Goal: Task Accomplishment & Management: Use online tool/utility

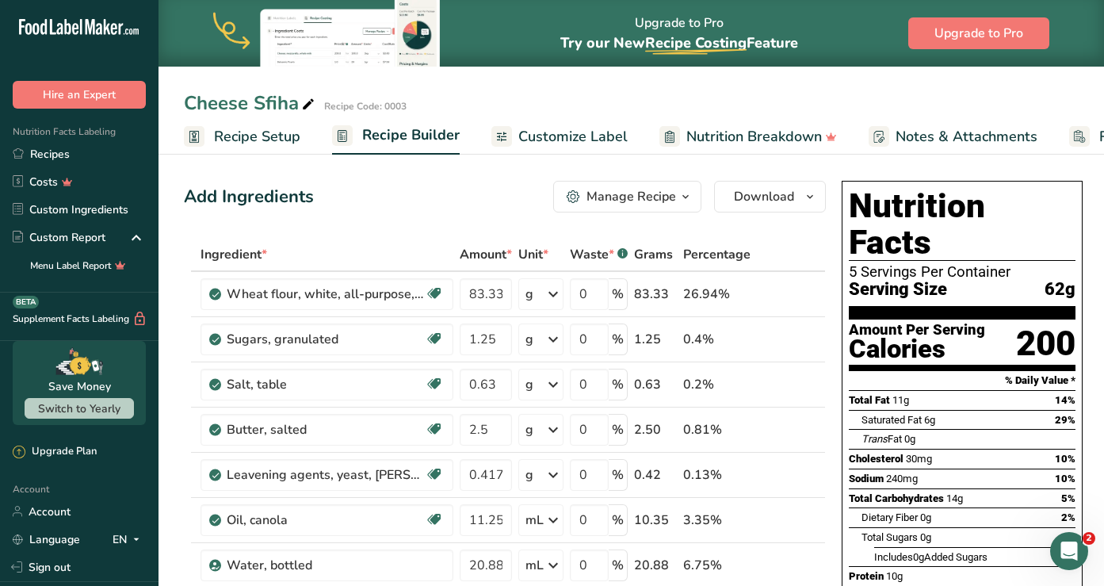
click at [560, 134] on span "Customize Label" at bounding box center [573, 136] width 109 height 21
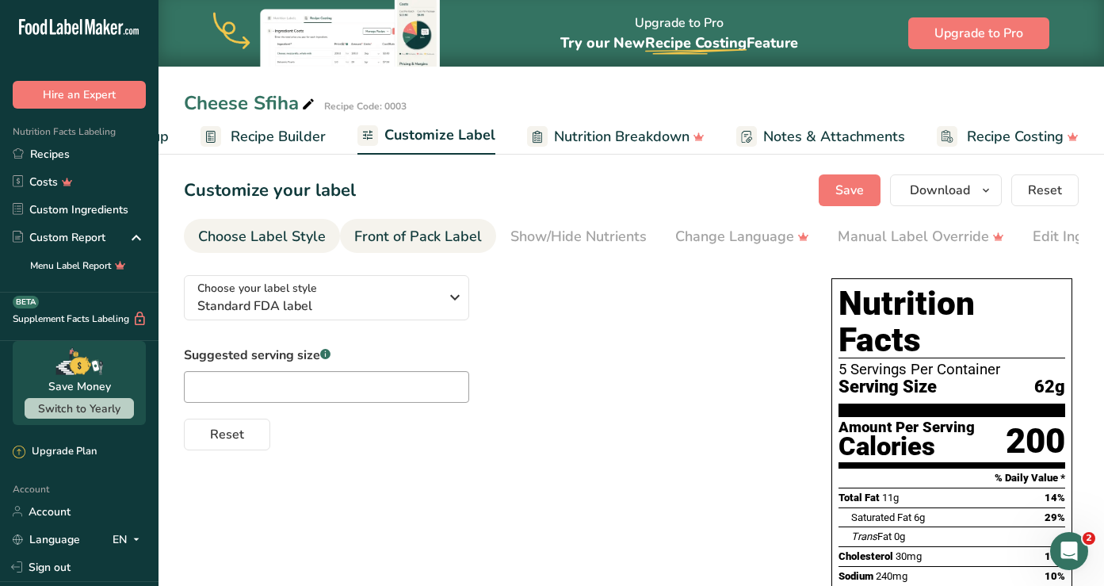
click at [443, 238] on div "Front of Pack Label" at bounding box center [418, 236] width 128 height 21
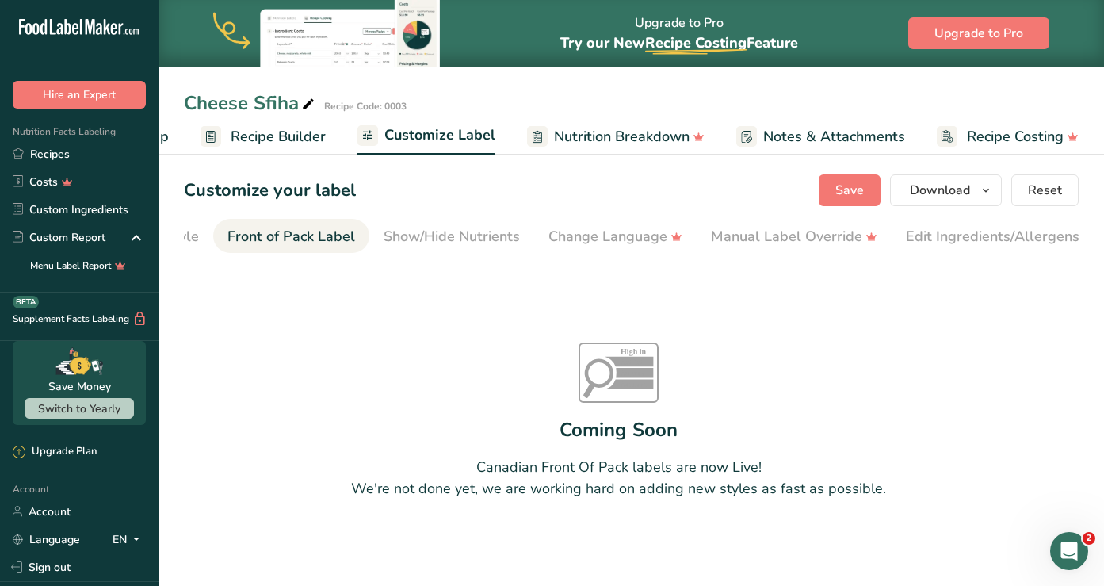
scroll to position [0, 154]
click at [457, 241] on div "Show/Hide Nutrients" at bounding box center [425, 236] width 136 height 21
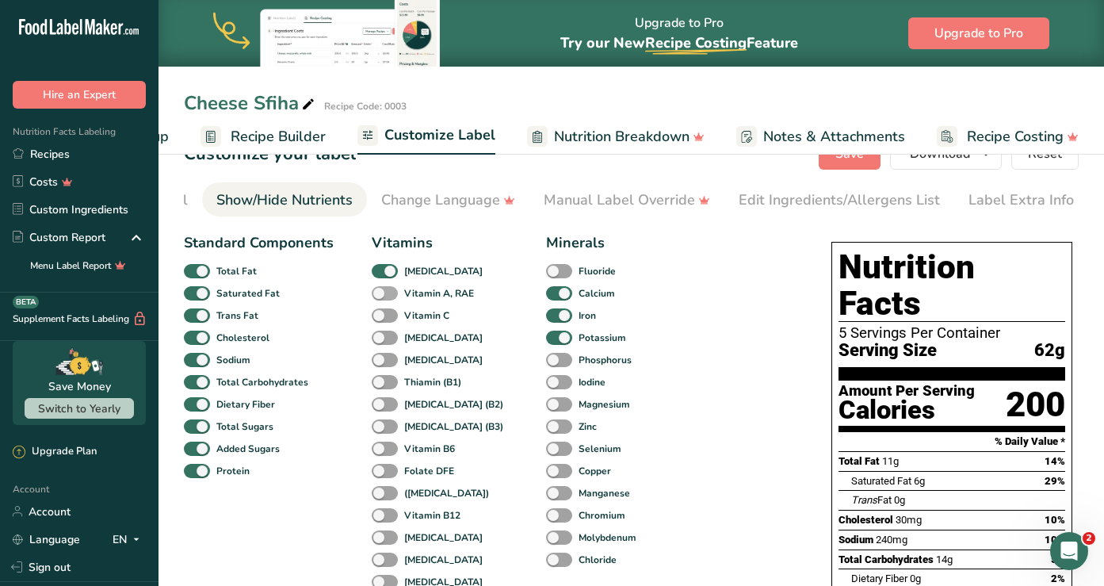
scroll to position [5, 0]
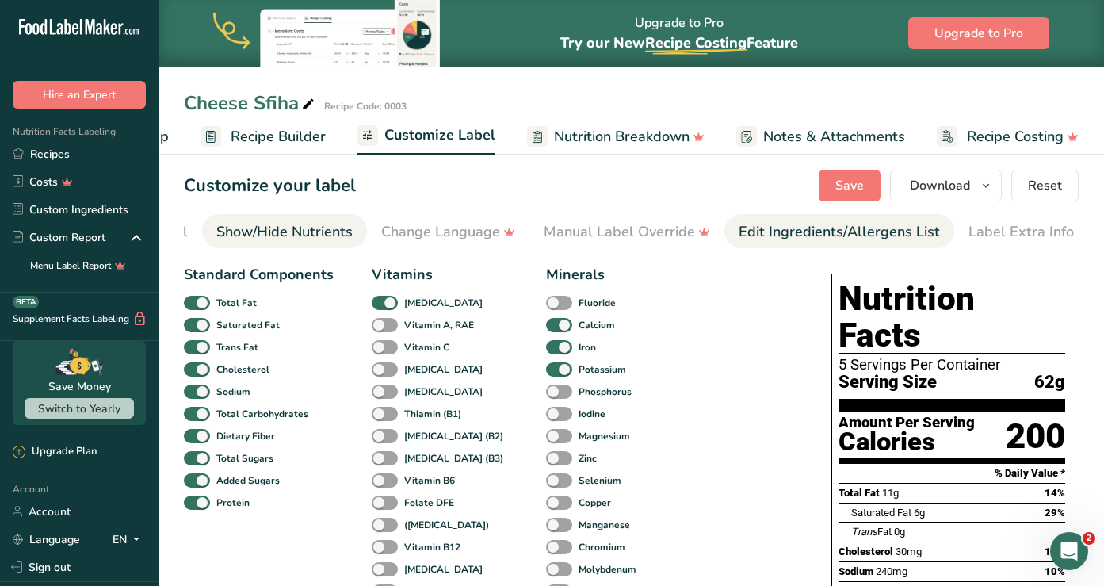
click at [831, 236] on div "Edit Ingredients/Allergens List" at bounding box center [839, 231] width 201 height 21
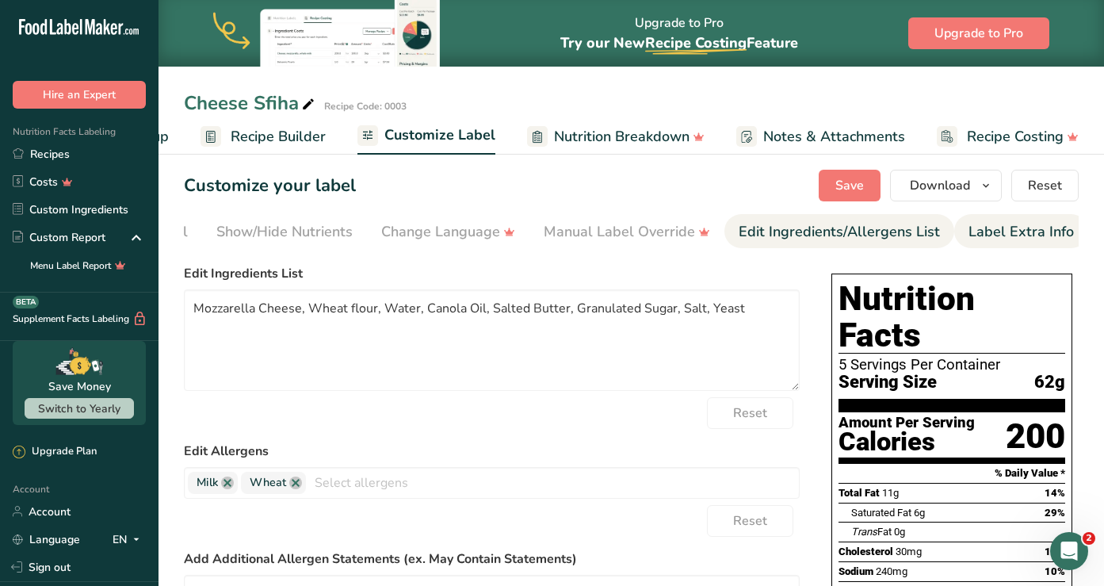
click at [974, 232] on div "Label Extra Info" at bounding box center [1021, 231] width 105 height 21
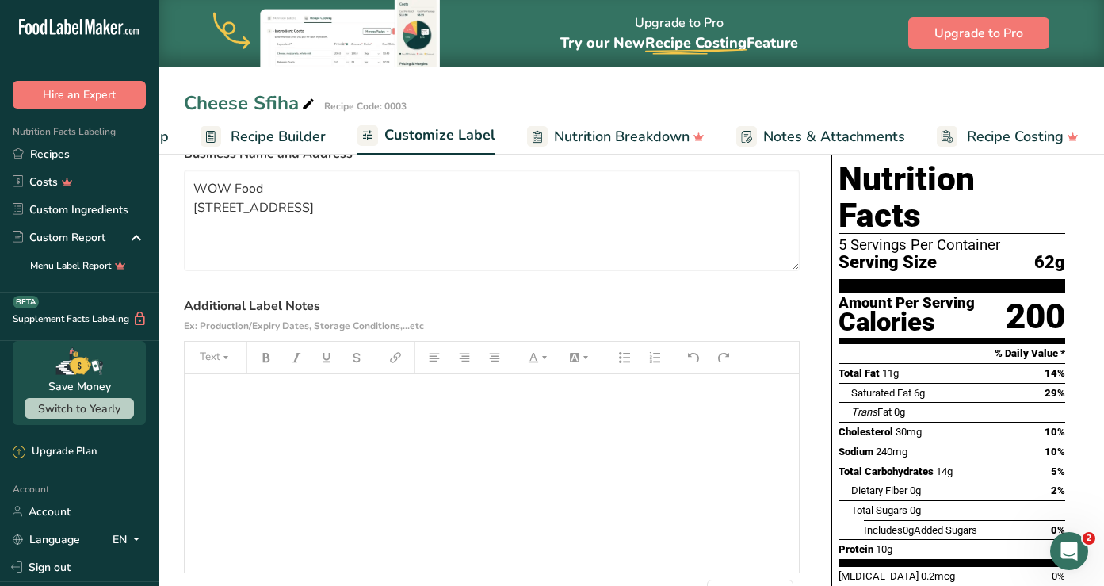
scroll to position [0, 0]
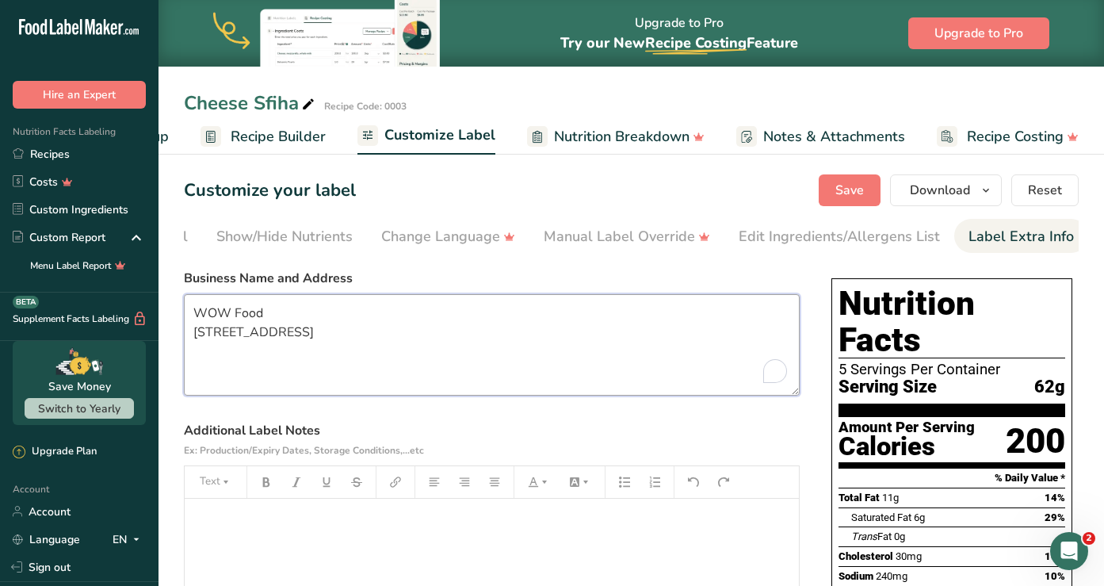
drag, startPoint x: 247, startPoint y: 362, endPoint x: 167, endPoint y: 301, distance: 100.7
click at [167, 301] on section "Customize your label Save Download Choose what to show on your downloaded label…" at bounding box center [632, 557] width 946 height 817
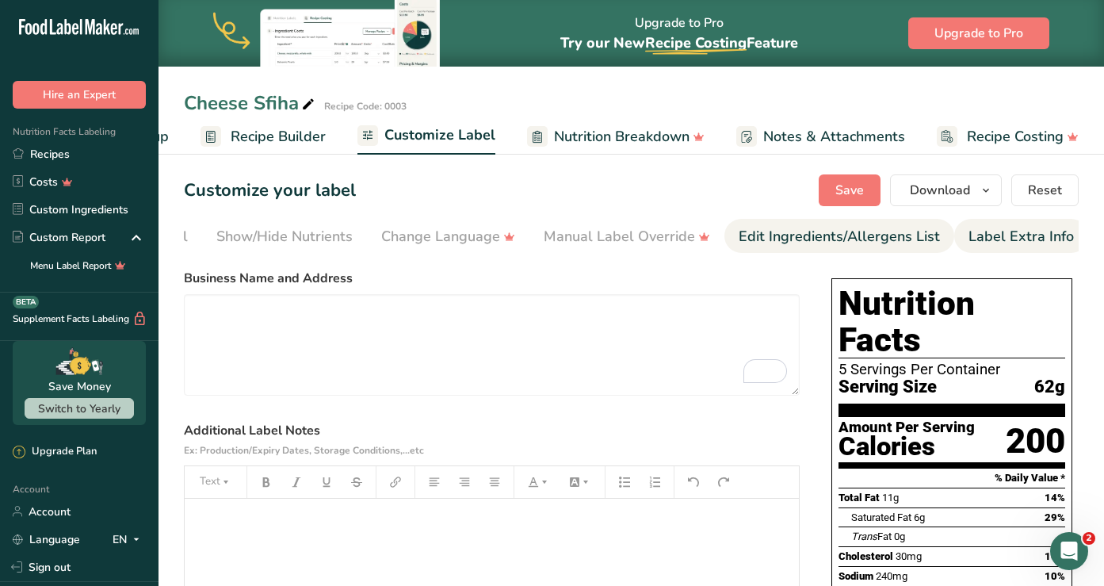
click at [844, 238] on div "Edit Ingredients/Allergens List" at bounding box center [839, 236] width 201 height 21
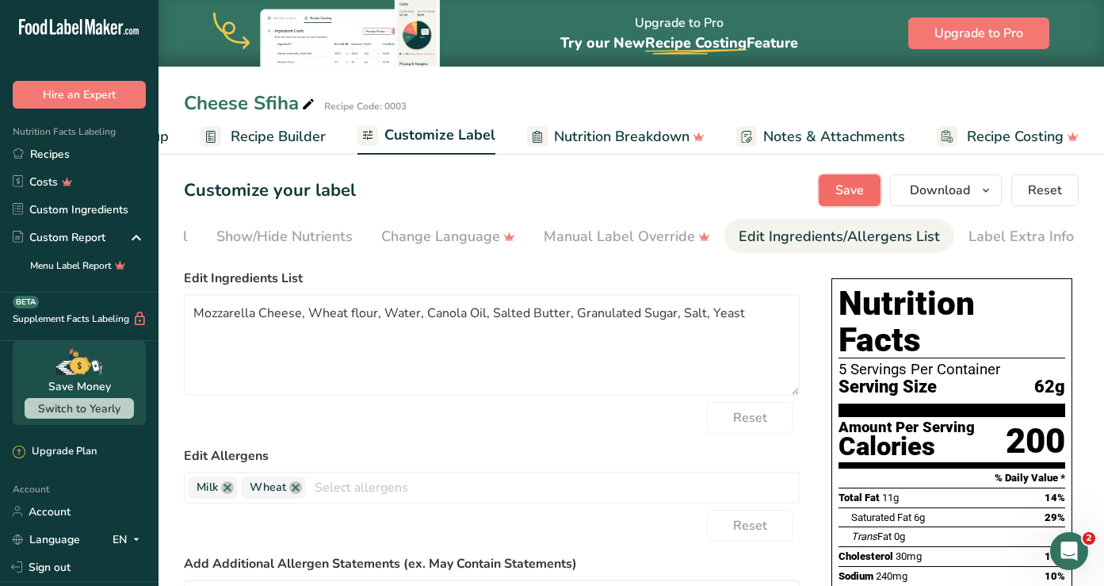
click at [863, 189] on span "Save" at bounding box center [850, 190] width 29 height 19
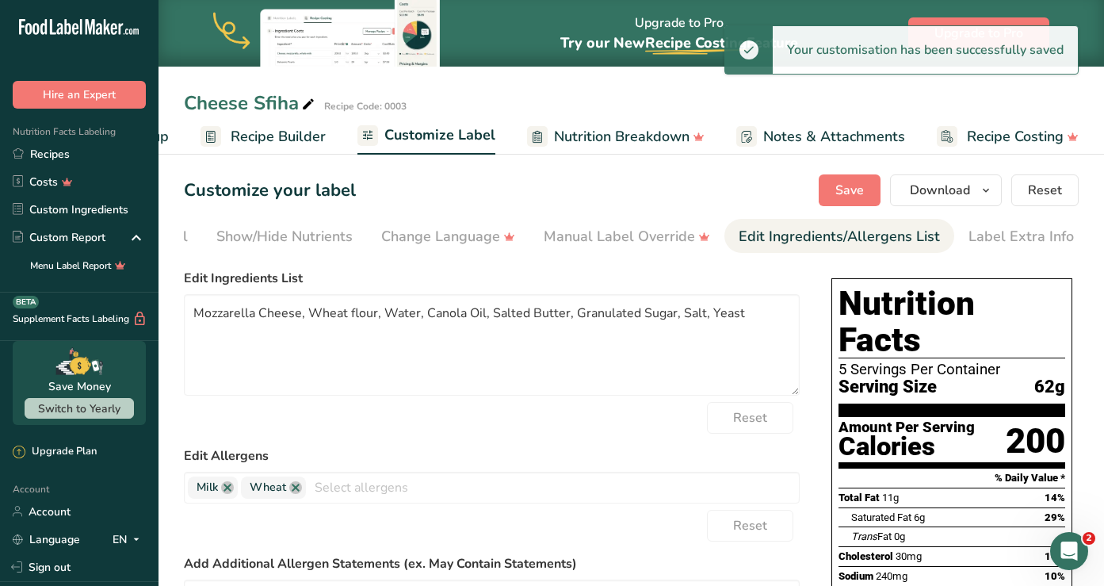
click at [629, 140] on span "Nutrition Breakdown" at bounding box center [622, 136] width 136 height 21
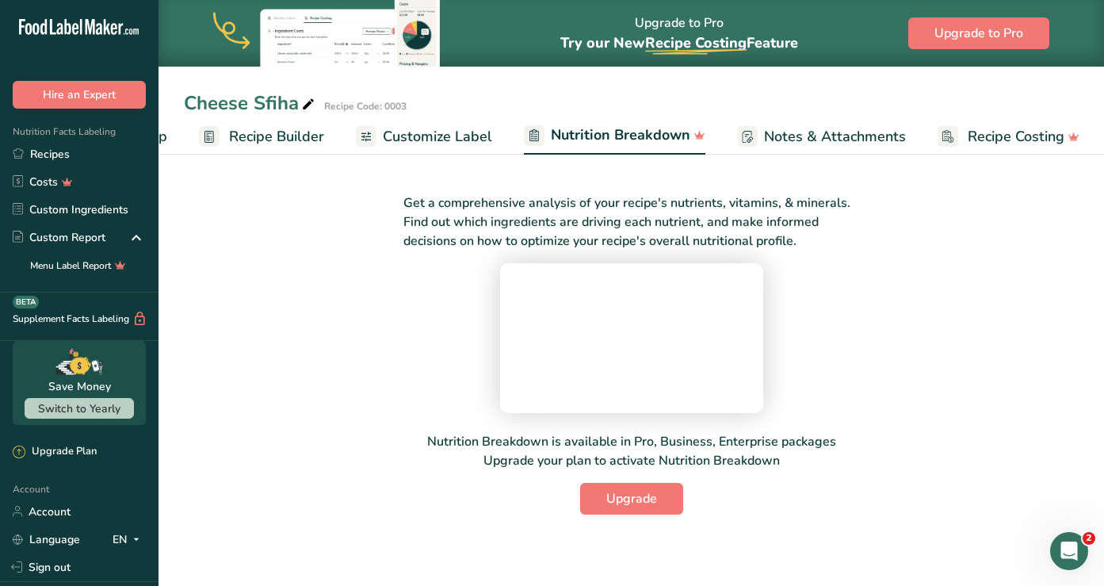
click at [793, 144] on span "Notes & Attachments" at bounding box center [835, 136] width 142 height 21
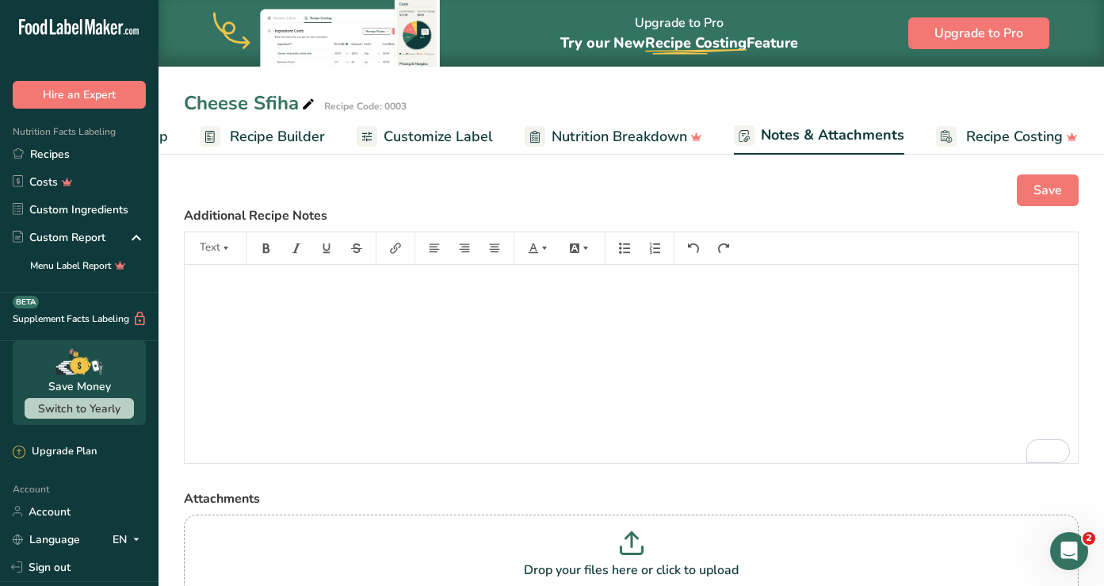
click at [969, 136] on span "Recipe Costing" at bounding box center [1014, 136] width 97 height 21
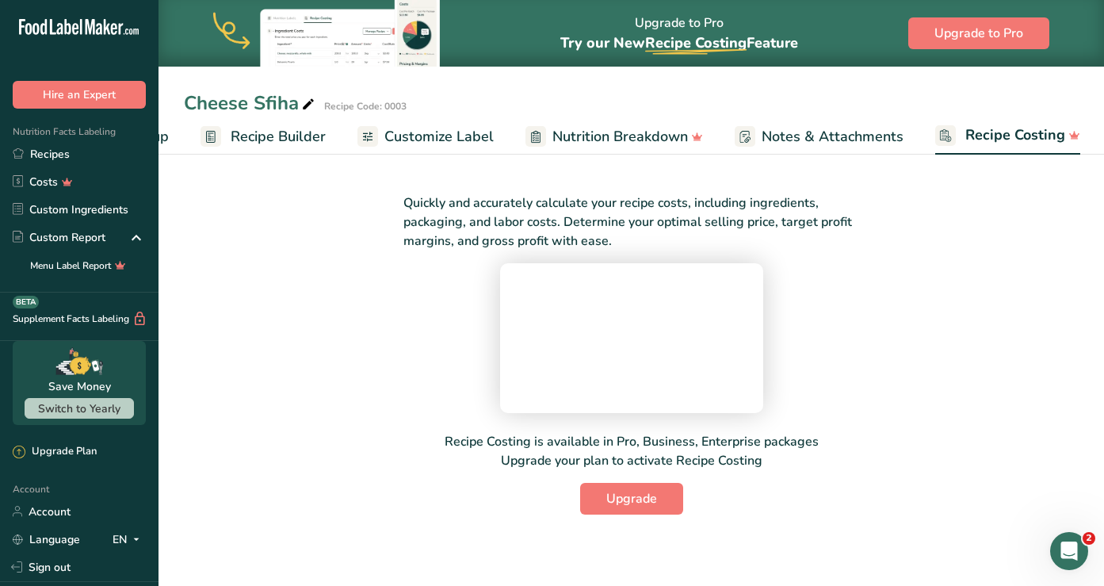
click at [455, 143] on span "Customize Label" at bounding box center [439, 136] width 109 height 21
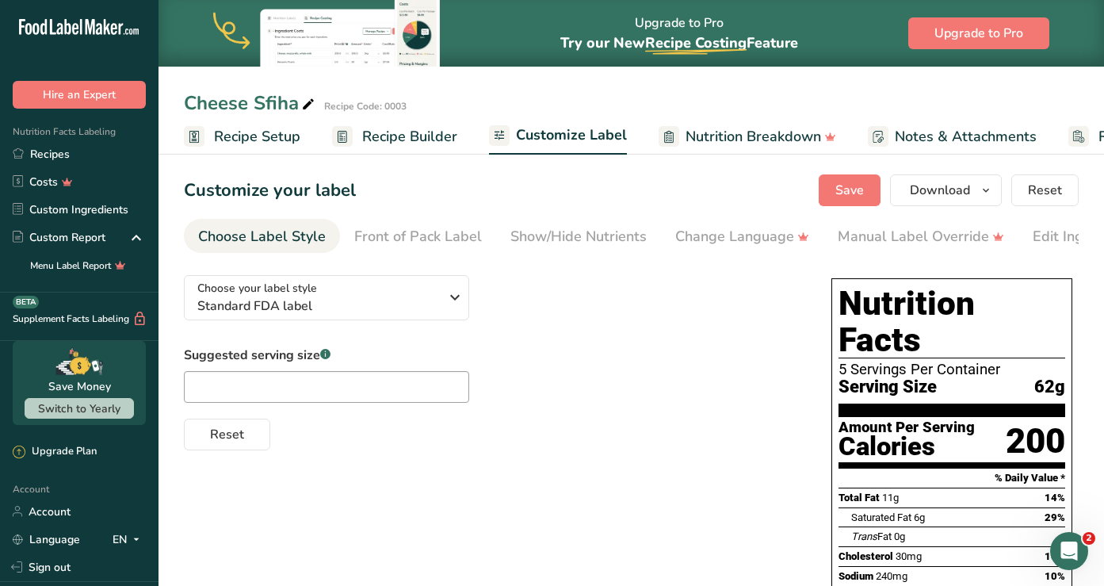
click at [263, 136] on span "Recipe Setup" at bounding box center [257, 136] width 86 height 21
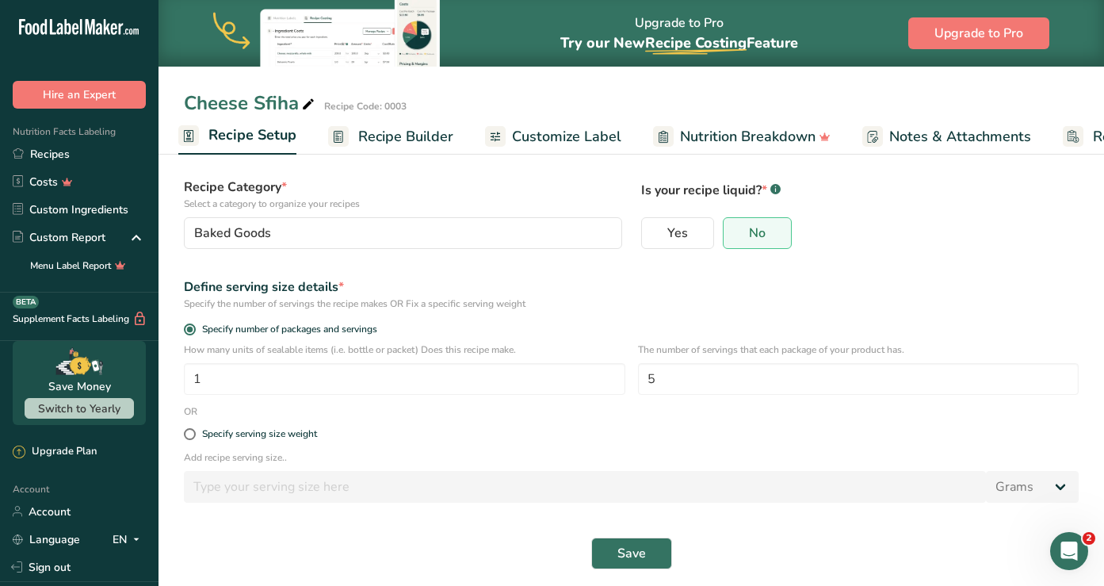
scroll to position [107, 0]
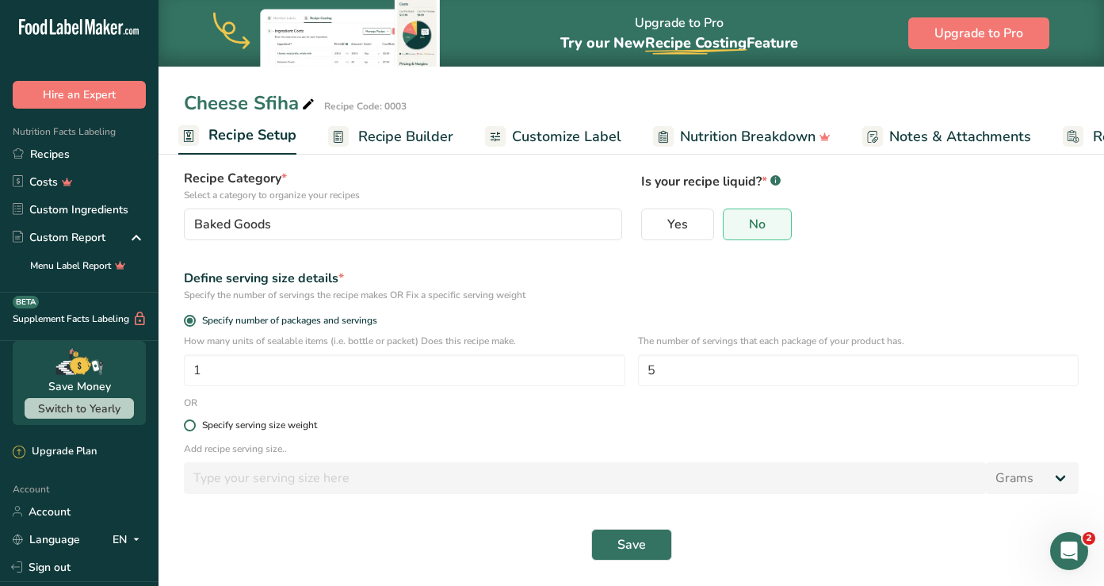
click at [298, 426] on div "Specify serving size weight" at bounding box center [259, 425] width 115 height 12
click at [194, 426] on input "Specify serving size weight" at bounding box center [189, 425] width 10 height 10
radio input "true"
radio input "false"
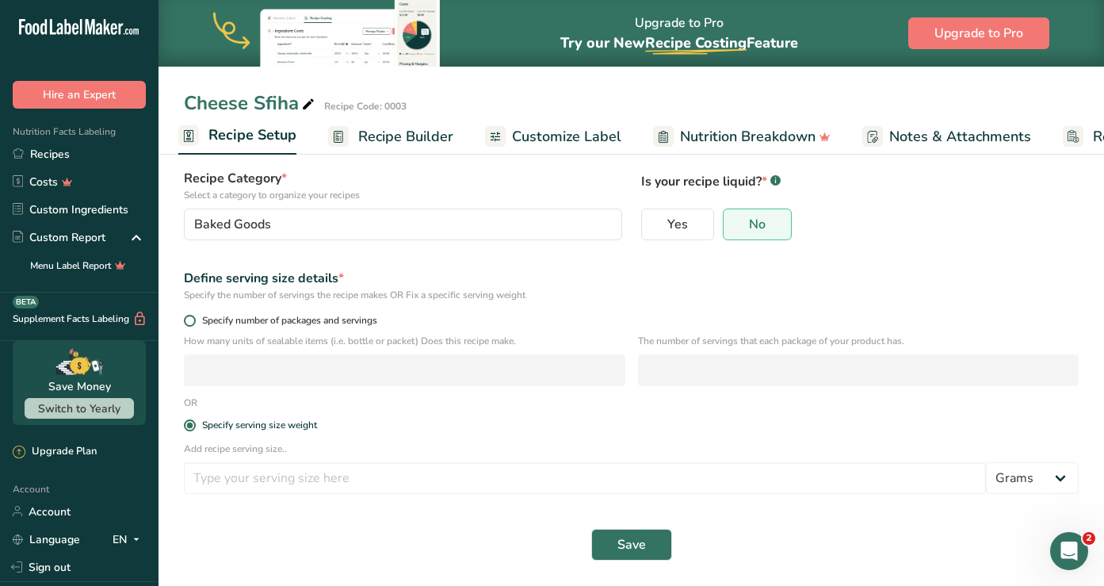
click at [346, 322] on span "Specify number of packages and servings" at bounding box center [287, 321] width 182 height 12
click at [194, 322] on input "Specify number of packages and servings" at bounding box center [189, 321] width 10 height 10
radio input "true"
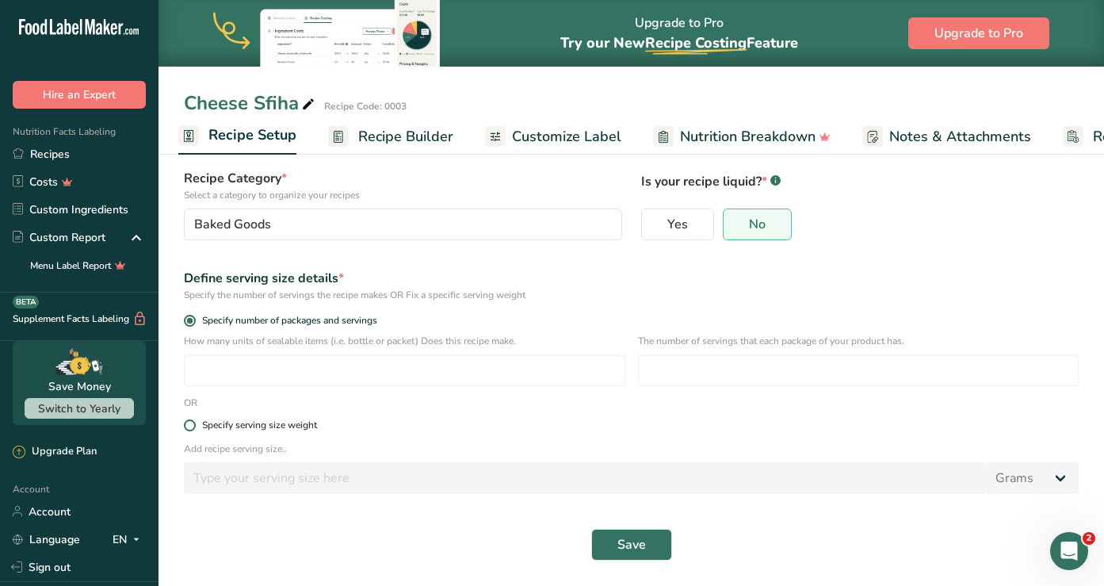
click at [306, 426] on div "Specify serving size weight" at bounding box center [259, 425] width 115 height 12
click at [194, 426] on input "Specify serving size weight" at bounding box center [189, 425] width 10 height 10
radio input "true"
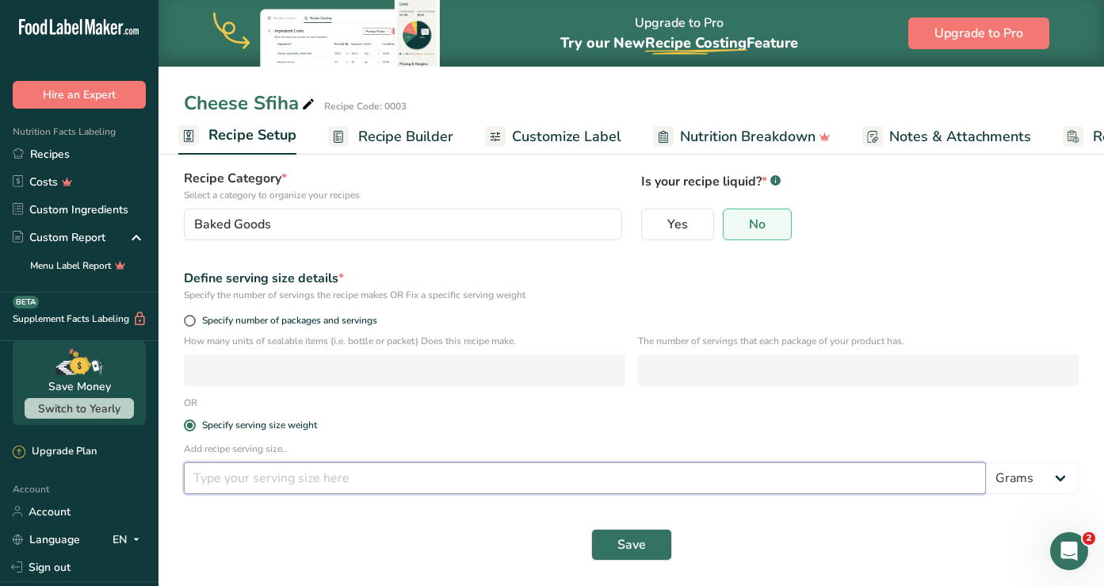
click at [319, 486] on input "number" at bounding box center [585, 478] width 802 height 32
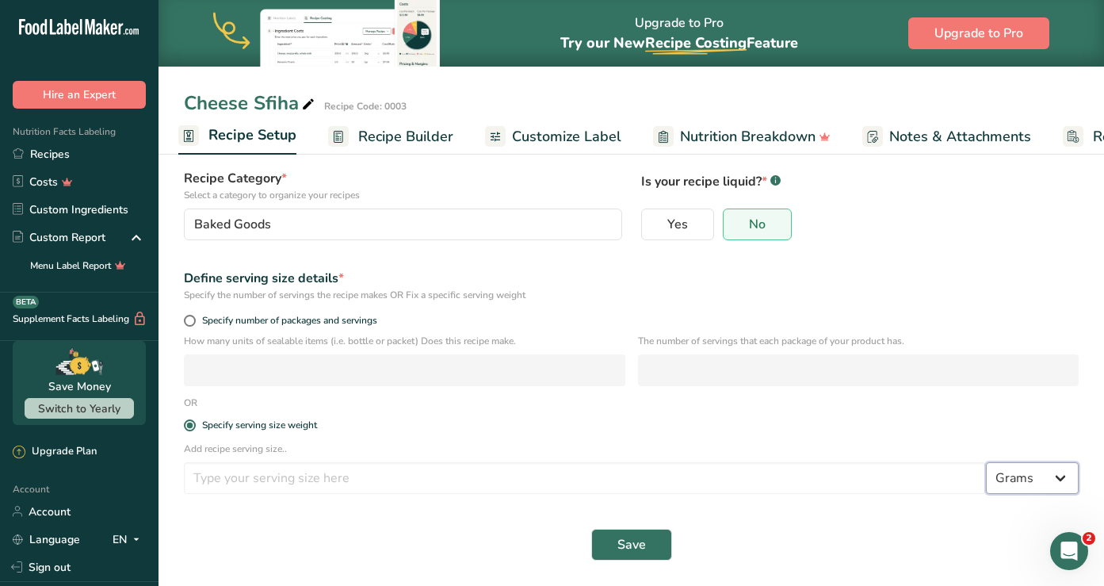
click at [1035, 481] on select "Grams kg mg mcg lb oz l mL fl oz tbsp tsp cup qt gallon" at bounding box center [1032, 478] width 93 height 32
click at [261, 318] on span "Specify number of packages and servings" at bounding box center [287, 321] width 182 height 12
click at [194, 318] on input "Specify number of packages and servings" at bounding box center [189, 321] width 10 height 10
radio input "true"
radio input "false"
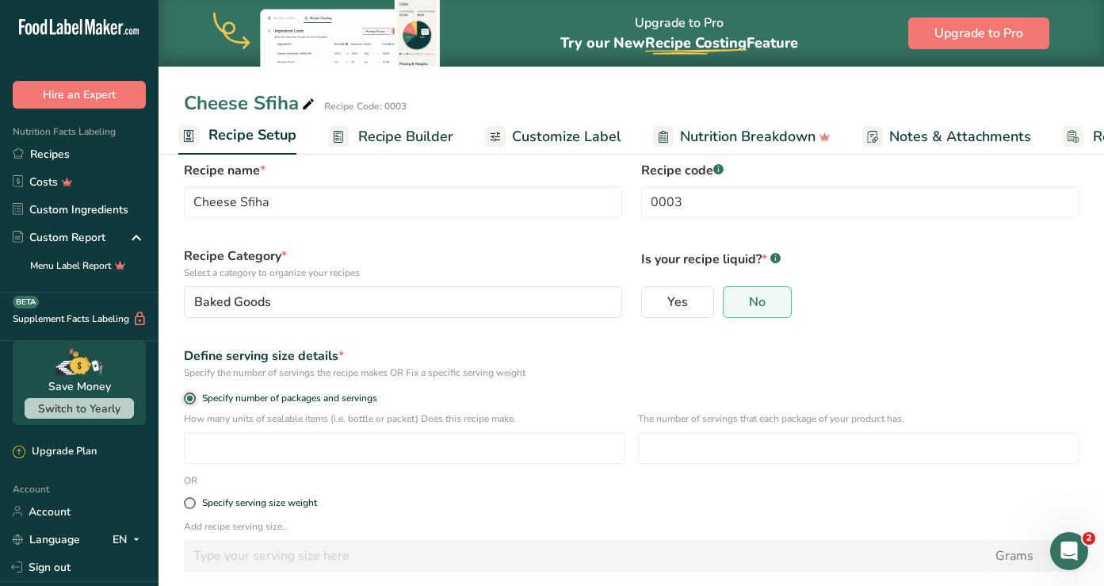
scroll to position [0, 0]
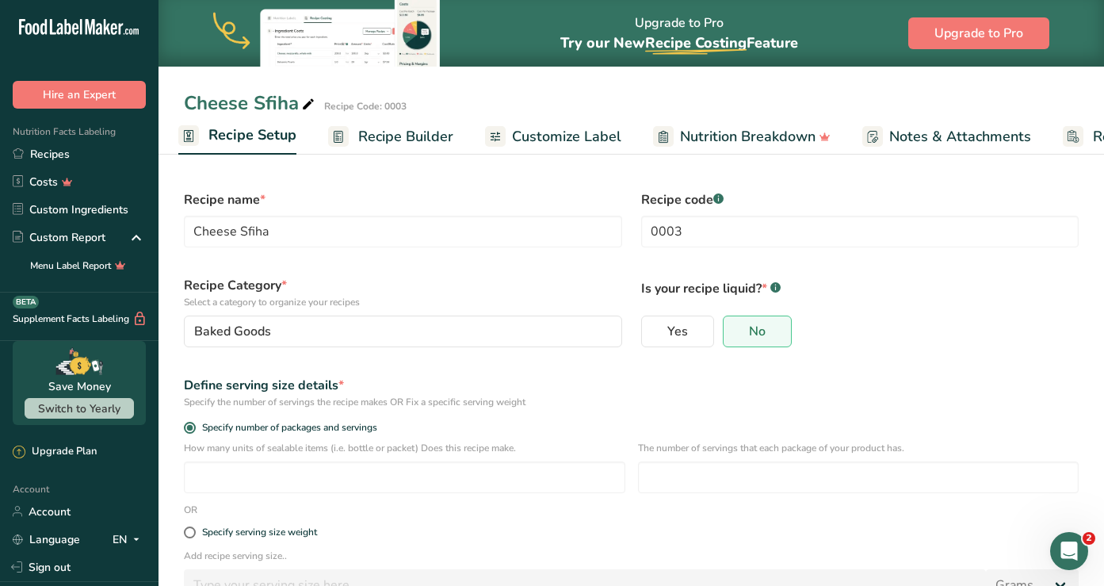
click at [385, 144] on span "Recipe Builder" at bounding box center [405, 136] width 95 height 21
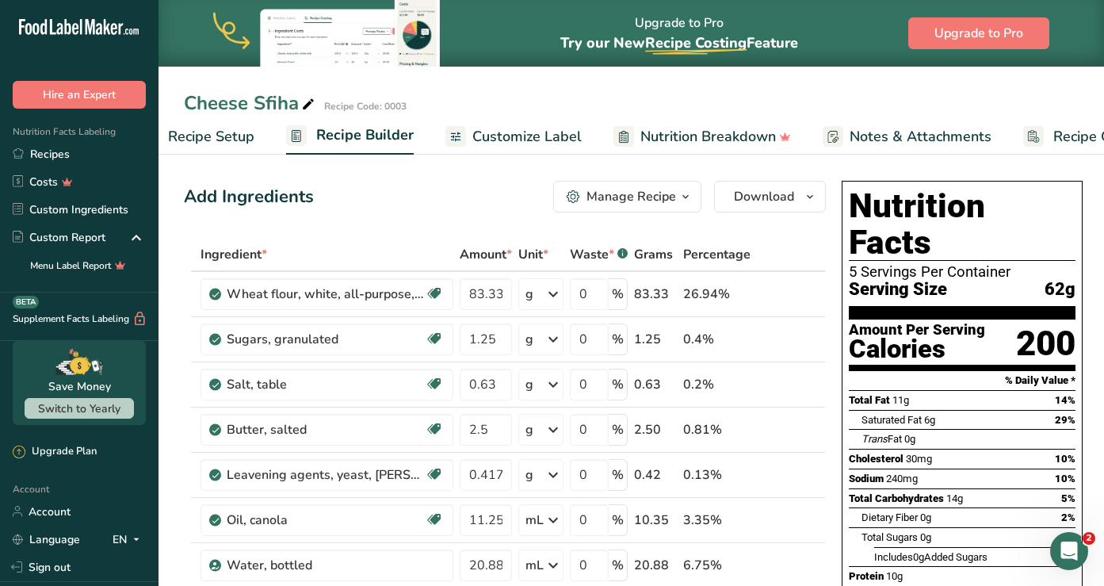
scroll to position [0, 132]
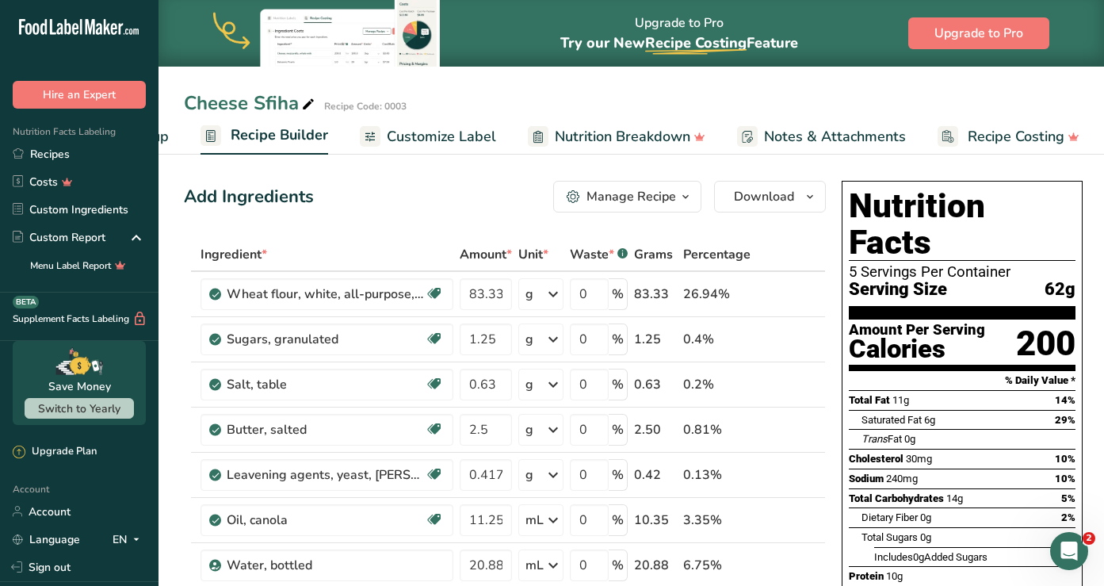
click at [657, 193] on div "Manage Recipe" at bounding box center [632, 196] width 90 height 19
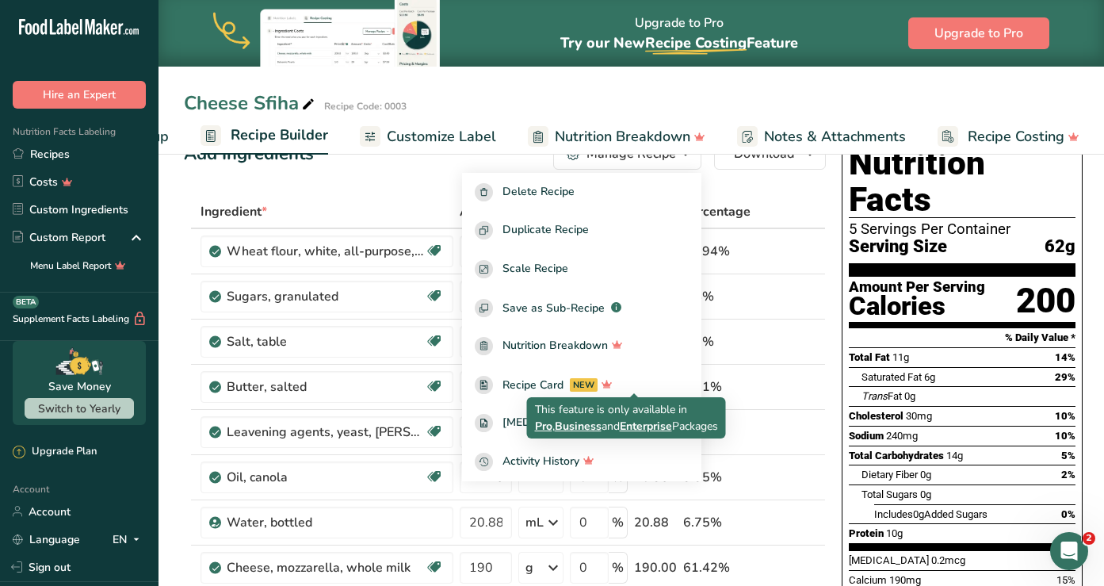
scroll to position [0, 0]
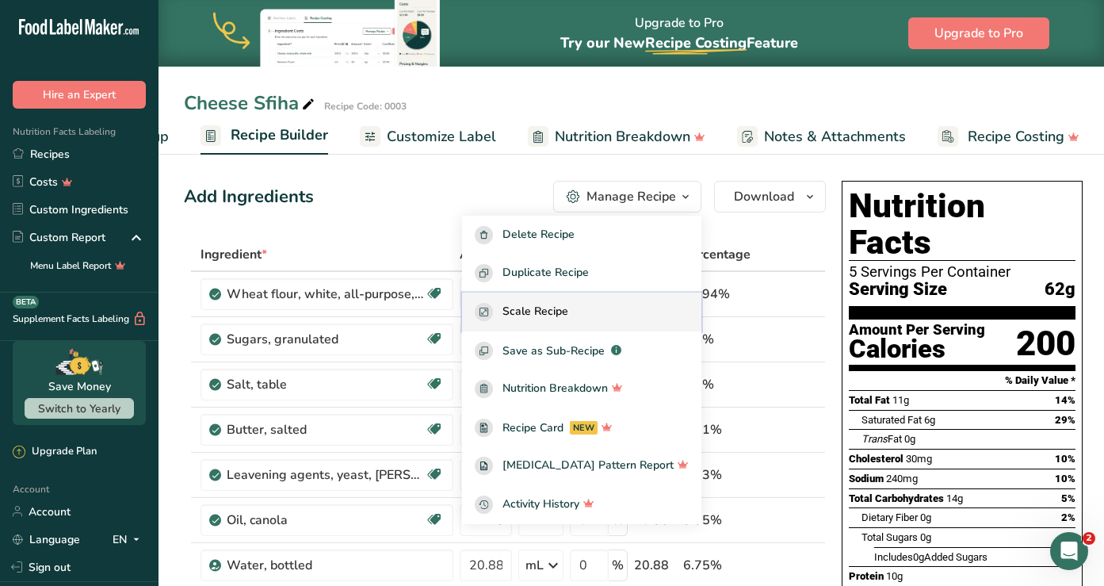
click at [612, 308] on div "Scale Recipe" at bounding box center [582, 312] width 214 height 18
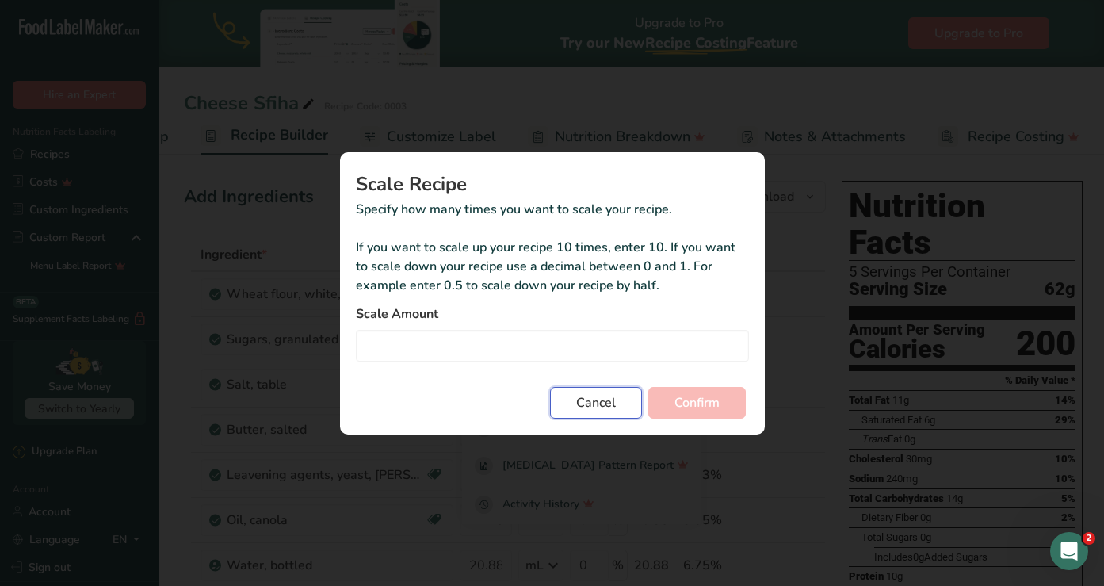
click at [601, 405] on span "Cancel" at bounding box center [596, 402] width 40 height 19
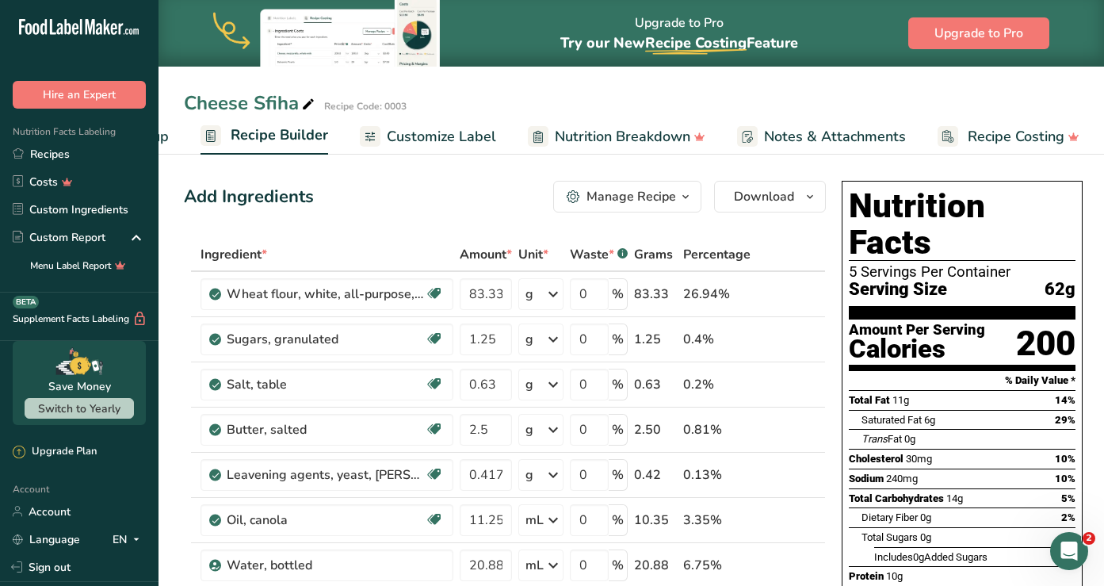
click at [619, 209] on button "Manage Recipe" at bounding box center [627, 197] width 148 height 32
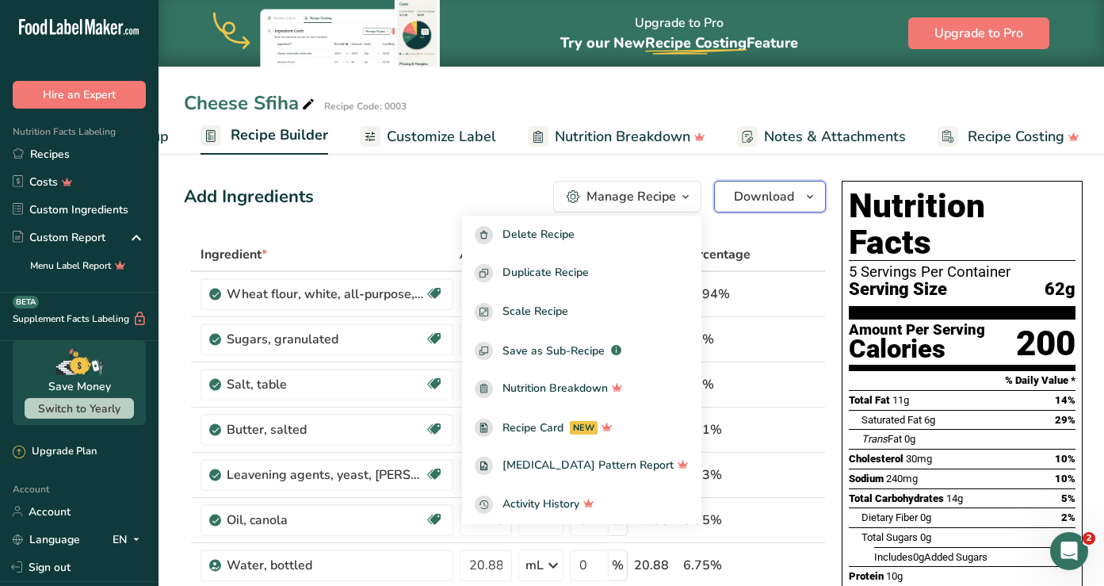
click at [775, 196] on span "Download" at bounding box center [764, 196] width 60 height 19
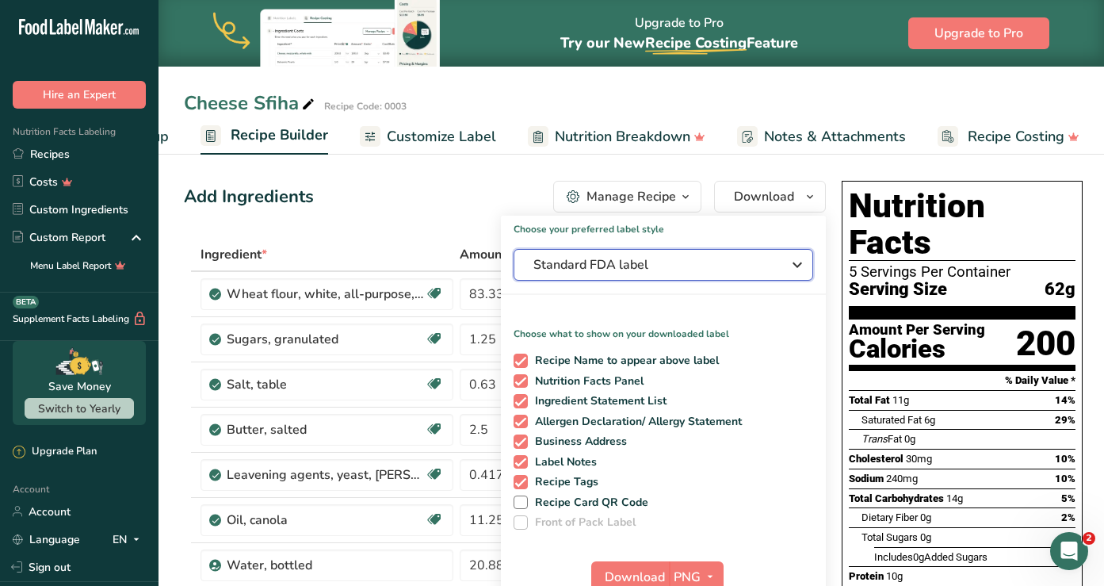
click at [557, 267] on span "Standard FDA label" at bounding box center [653, 264] width 238 height 19
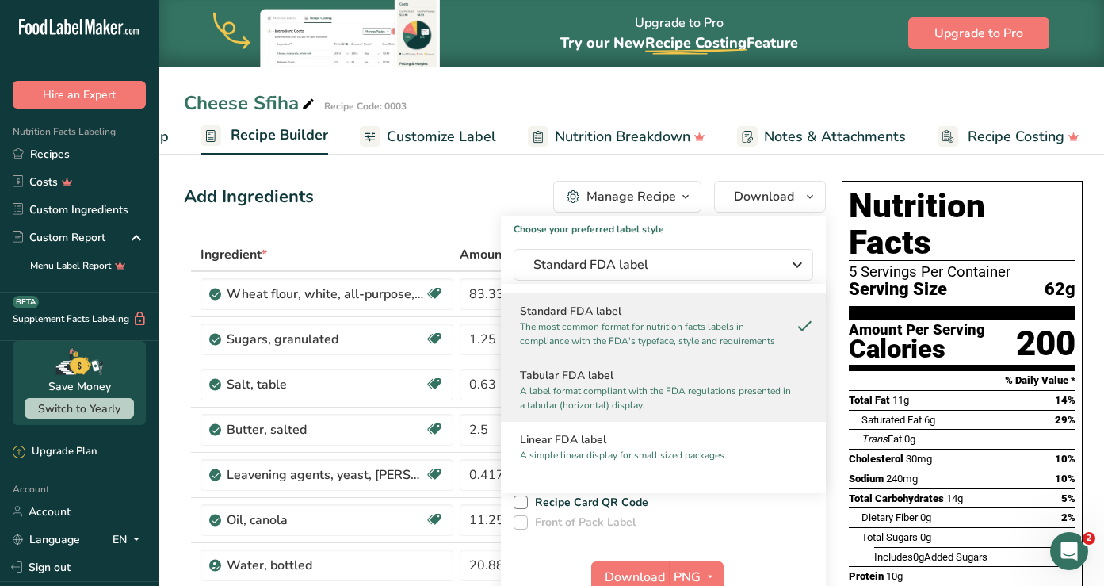
click at [637, 388] on p "A label format compliant with the FDA regulations presented in a tabular (horiz…" at bounding box center [656, 398] width 273 height 29
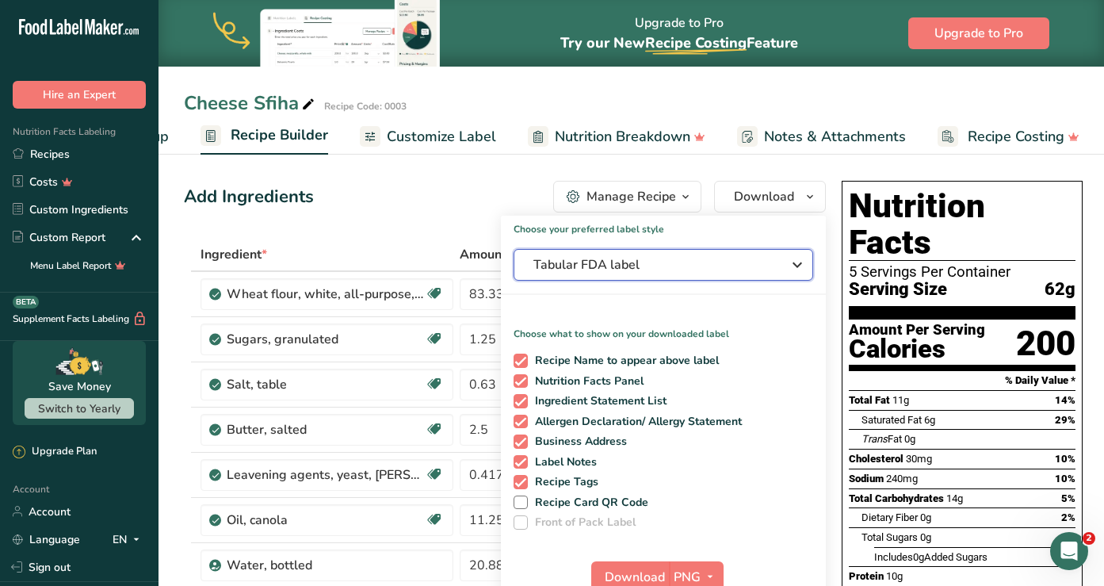
click at [631, 263] on span "Tabular FDA label" at bounding box center [653, 264] width 238 height 19
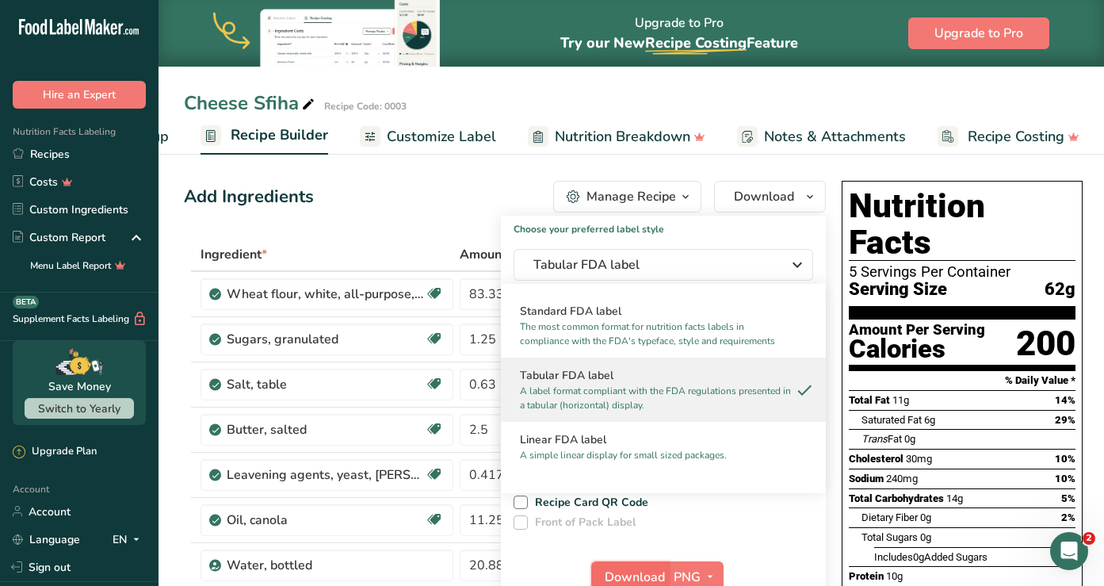
click at [660, 568] on span "Download" at bounding box center [635, 577] width 60 height 19
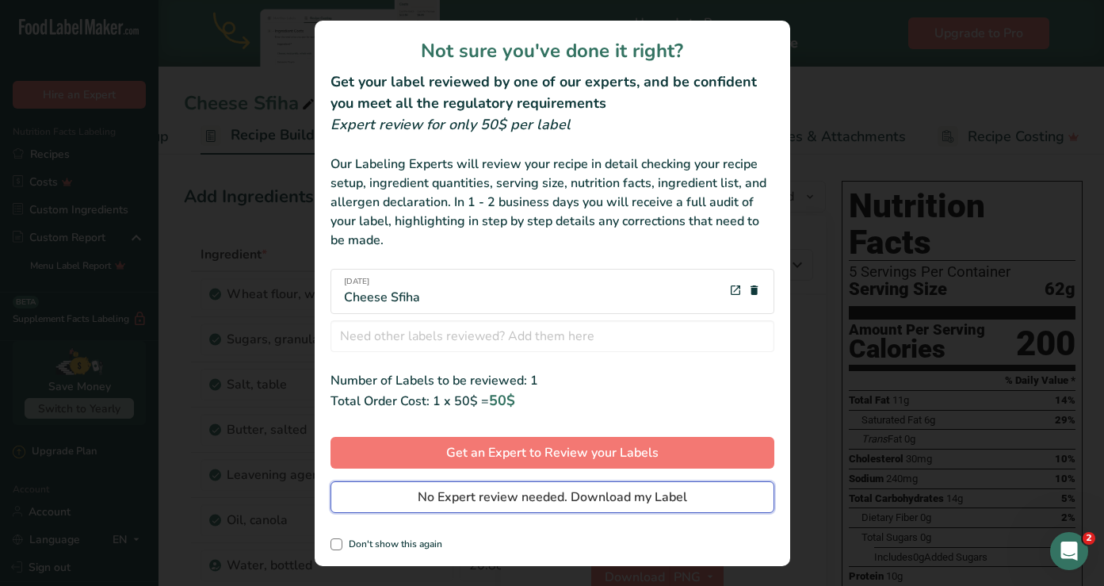
click at [556, 497] on span "No Expert review needed. Download my Label" at bounding box center [553, 497] width 270 height 19
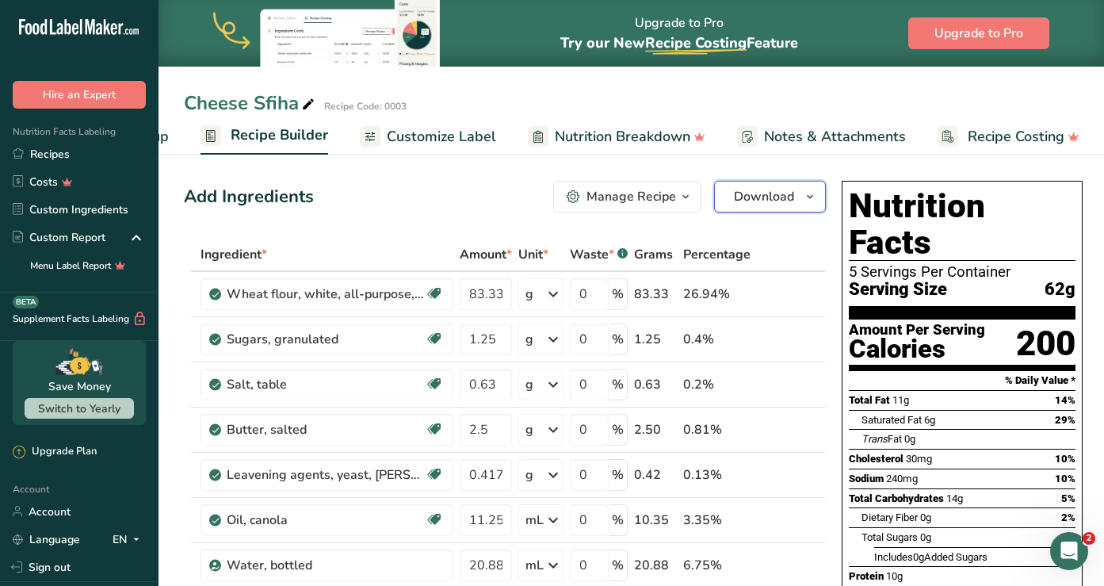
click at [760, 199] on span "Download" at bounding box center [764, 196] width 60 height 19
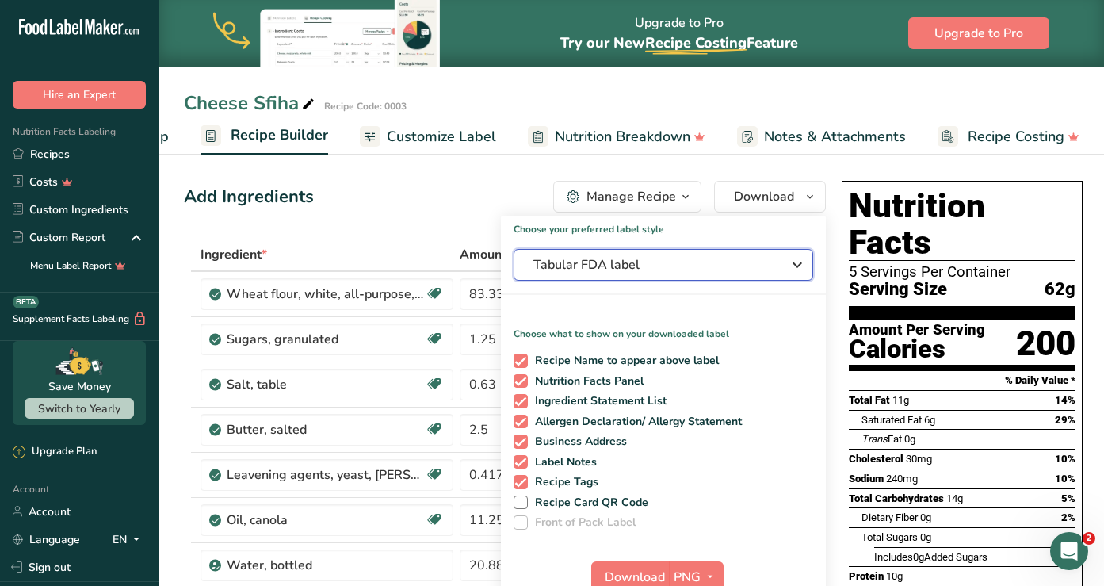
click at [598, 258] on span "Tabular FDA label" at bounding box center [653, 264] width 238 height 19
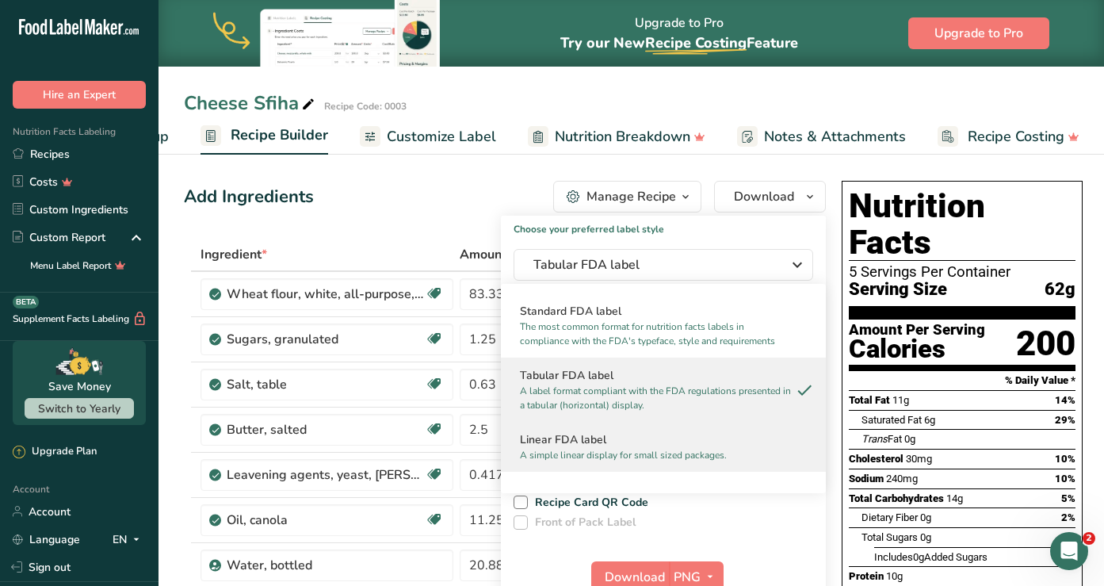
click at [591, 460] on p "A simple linear display for small sized packages." at bounding box center [656, 455] width 273 height 14
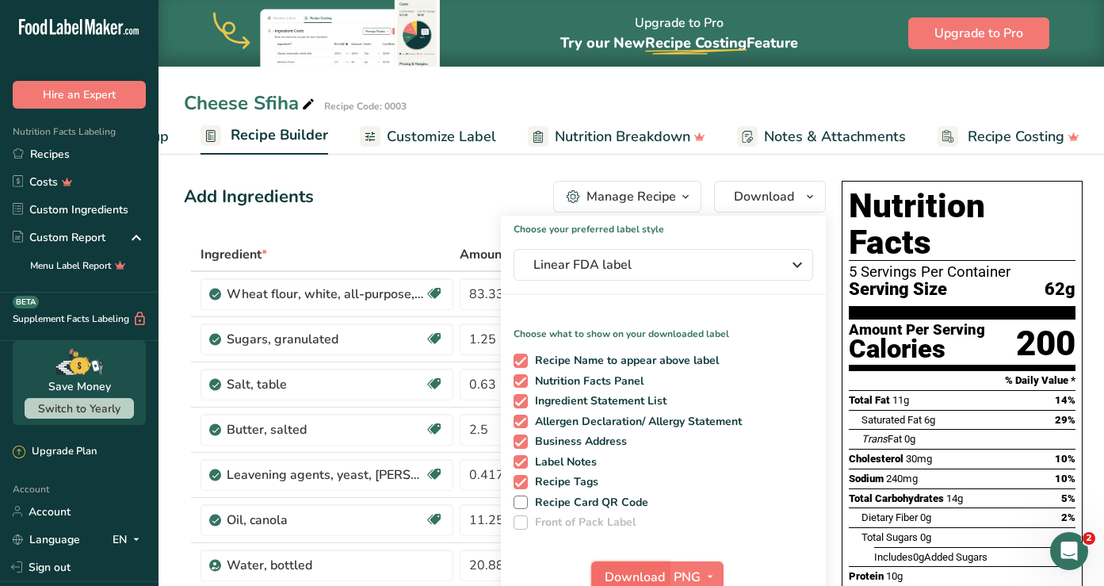
click at [634, 571] on span "Download" at bounding box center [635, 577] width 60 height 19
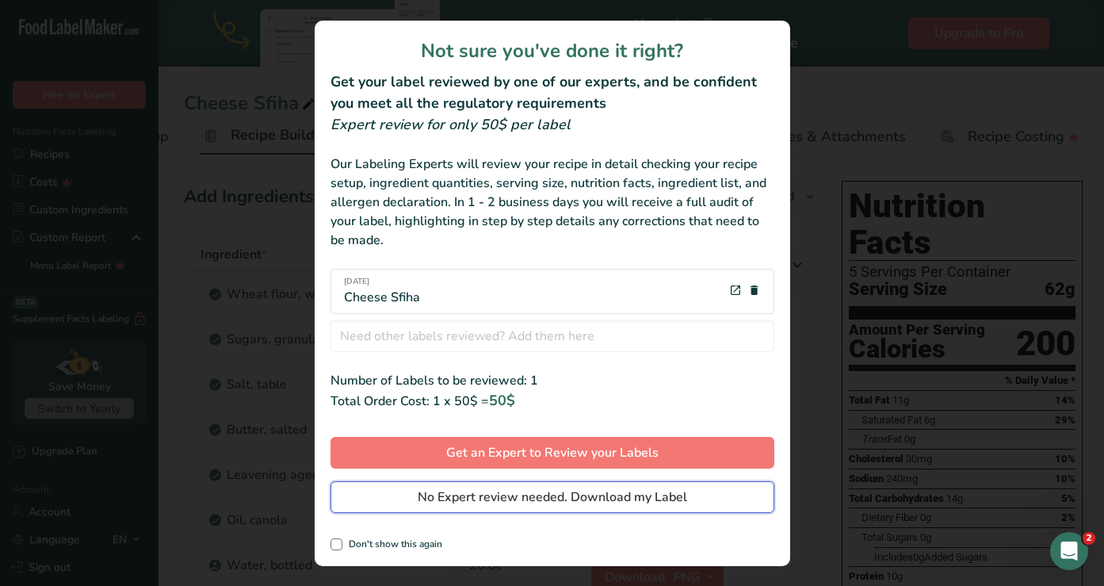
click at [513, 503] on span "No Expert review needed. Download my Label" at bounding box center [553, 497] width 270 height 19
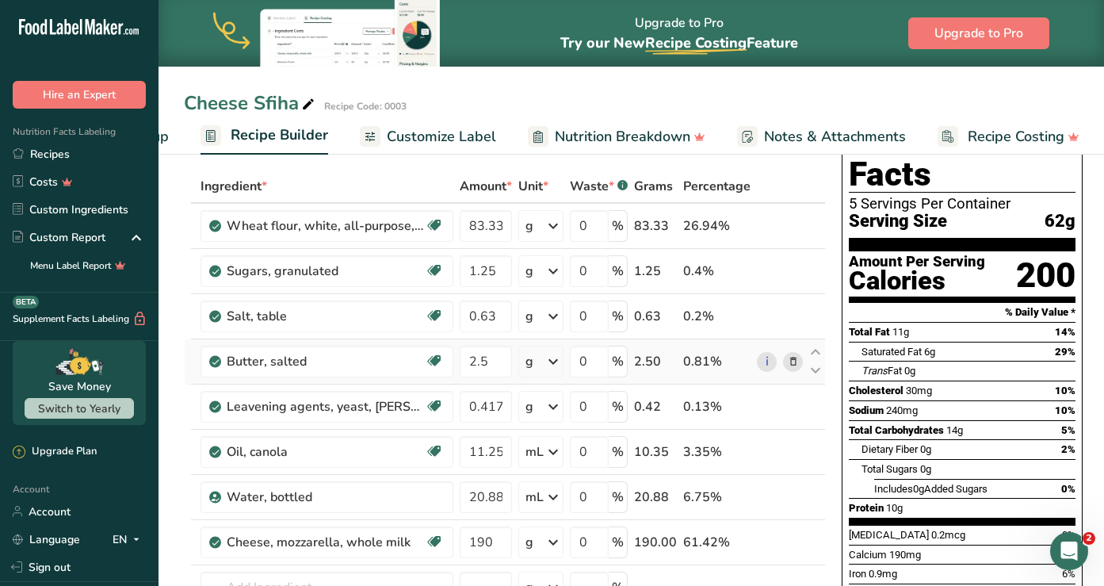
scroll to position [48, 0]
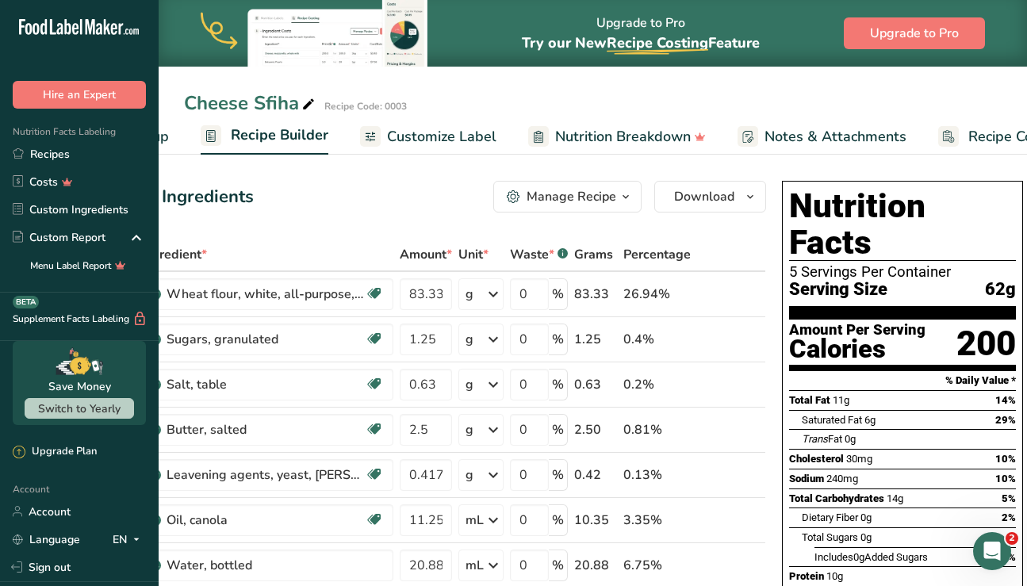
drag, startPoint x: 1007, startPoint y: 256, endPoint x: 984, endPoint y: 255, distance: 23.0
click at [985, 280] on span "62g" at bounding box center [1000, 290] width 31 height 20
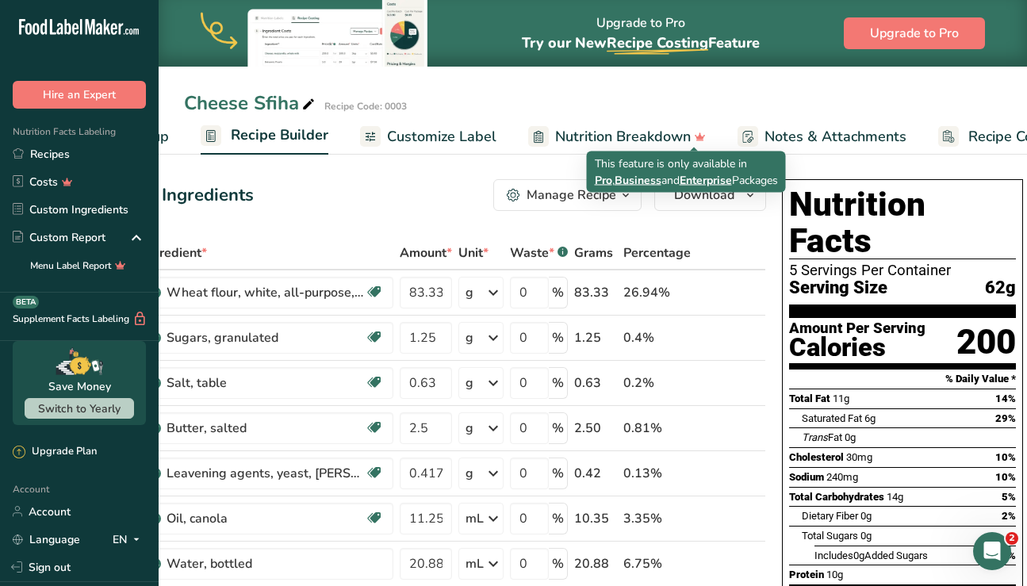
scroll to position [0, 209]
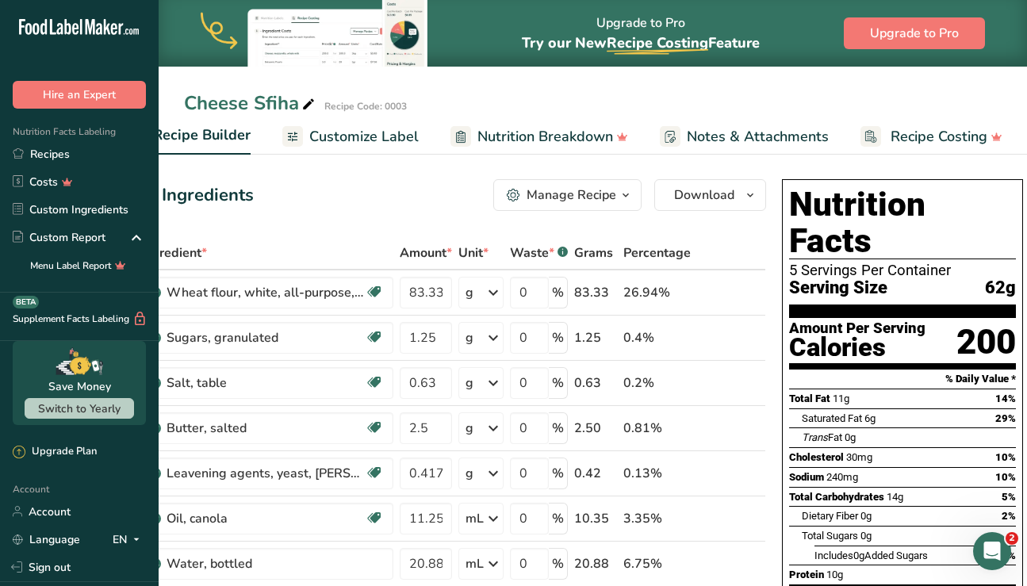
click at [734, 135] on span "Notes & Attachments" at bounding box center [758, 136] width 142 height 21
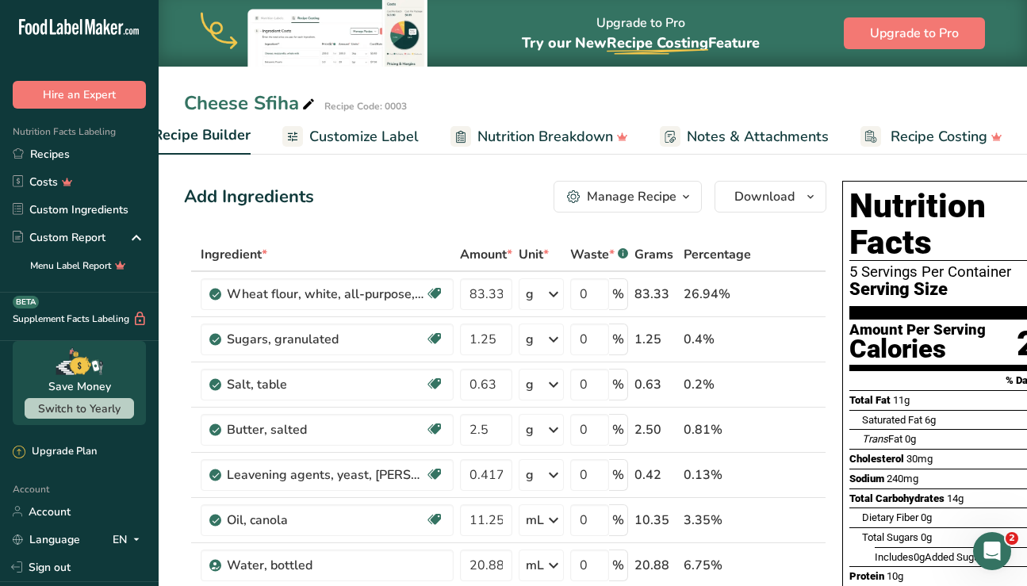
scroll to position [2, 0]
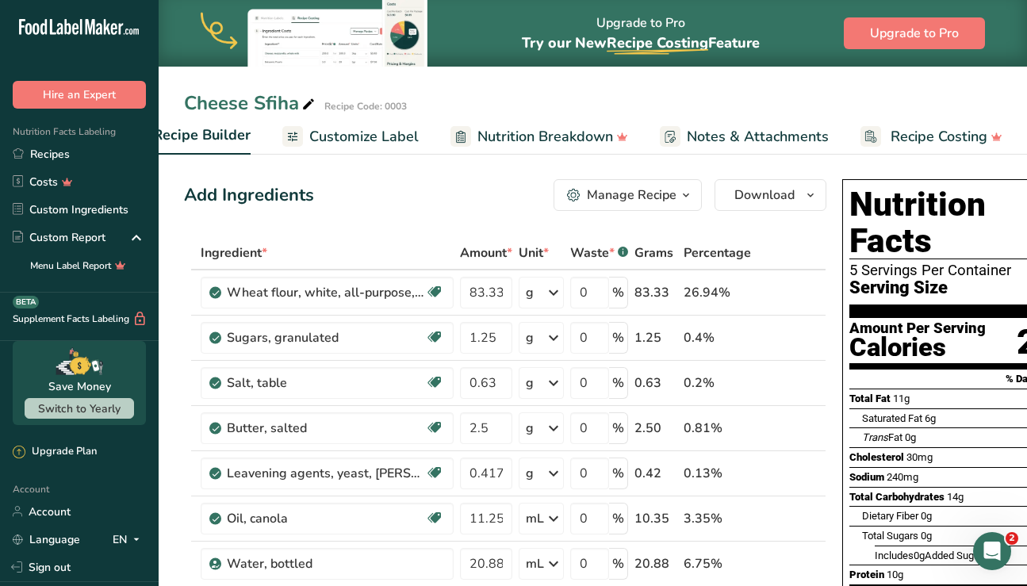
click at [383, 144] on span "Customize Label" at bounding box center [363, 136] width 109 height 21
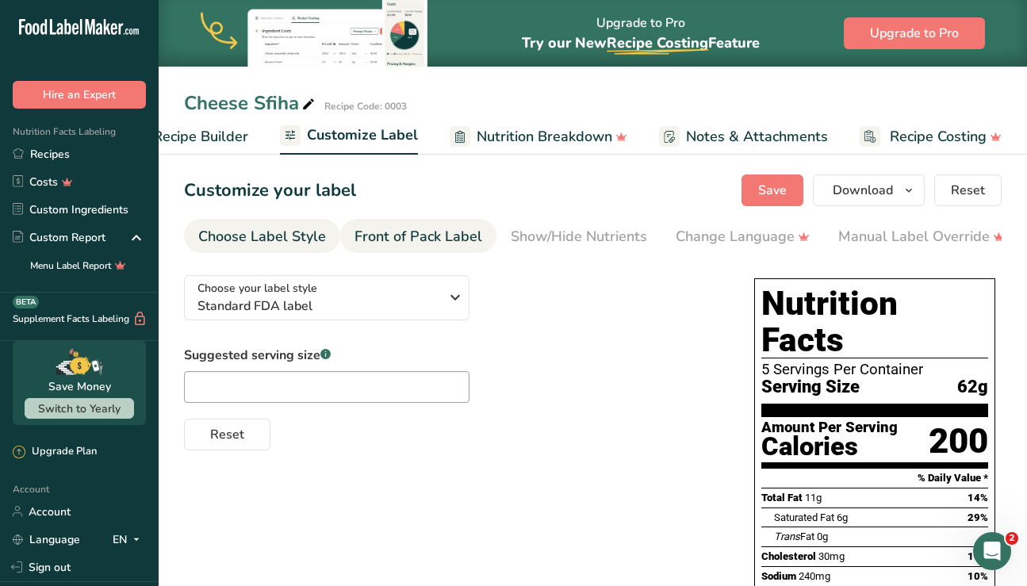
click at [436, 247] on div "Front of Pack Label" at bounding box center [418, 236] width 128 height 21
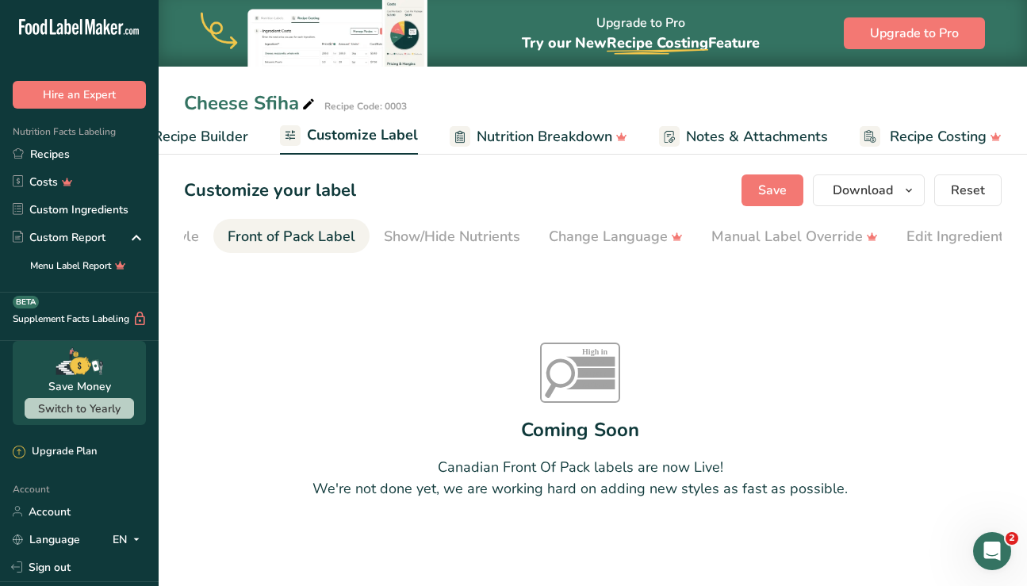
scroll to position [0, 154]
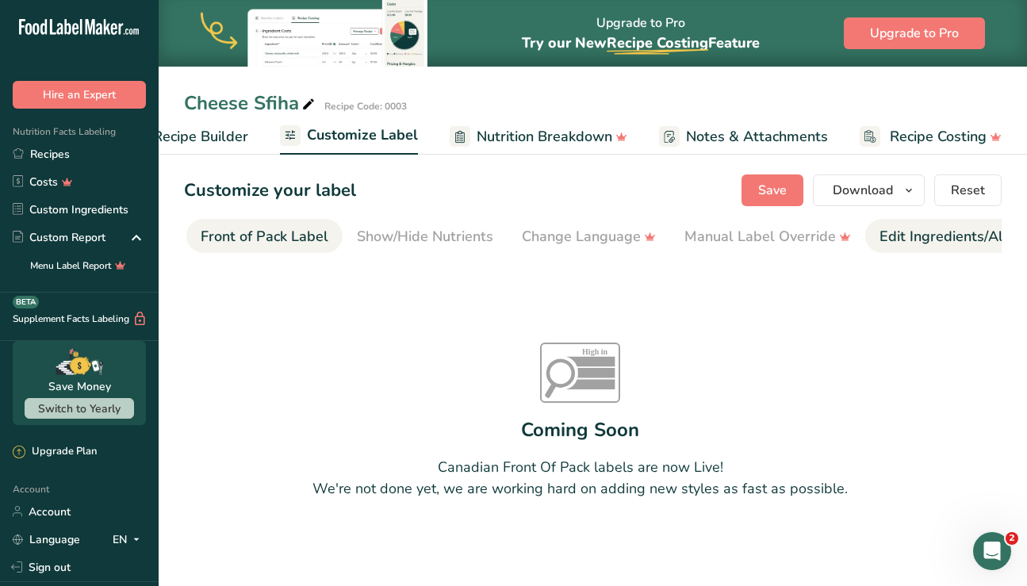
click at [870, 230] on li "Edit Ingredients/Allergens List" at bounding box center [980, 236] width 230 height 34
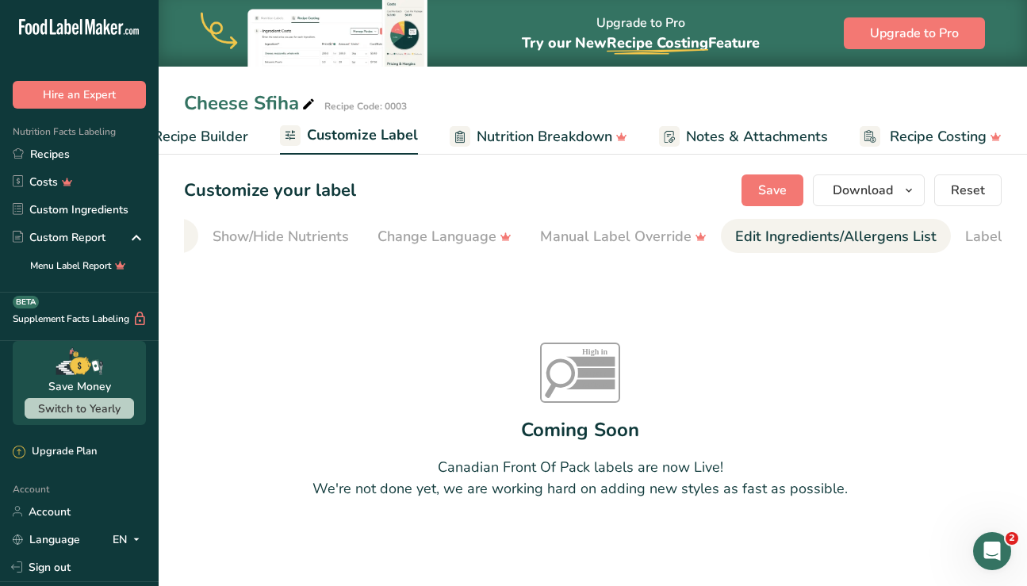
scroll to position [0, 372]
click at [777, 248] on link "Edit Ingredients/Allergens List" at bounding box center [761, 237] width 201 height 36
